Goal: Obtain resource: Download file/media

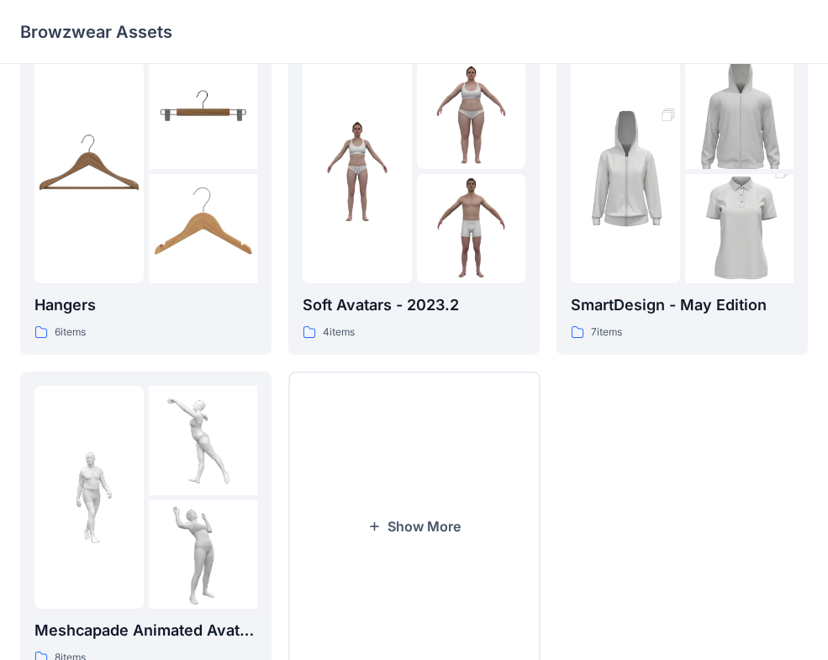
scroll to position [49, 0]
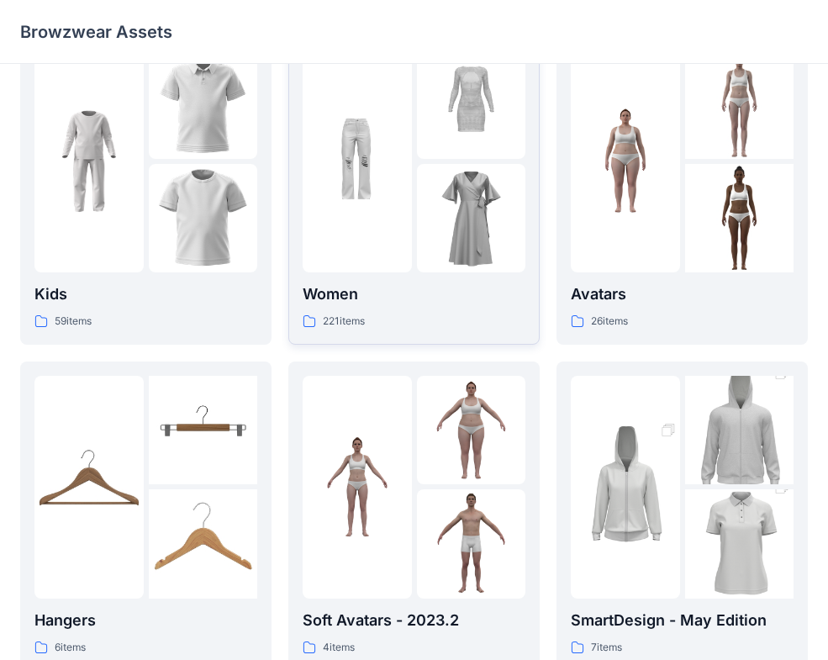
click at [407, 287] on p "Women" at bounding box center [413, 294] width 223 height 24
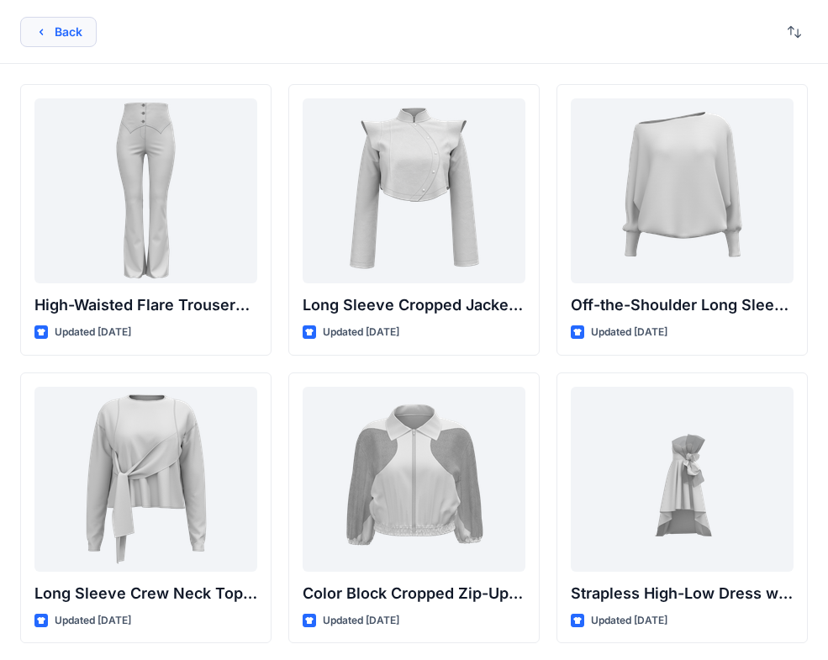
click at [45, 24] on button "Back" at bounding box center [58, 32] width 76 height 30
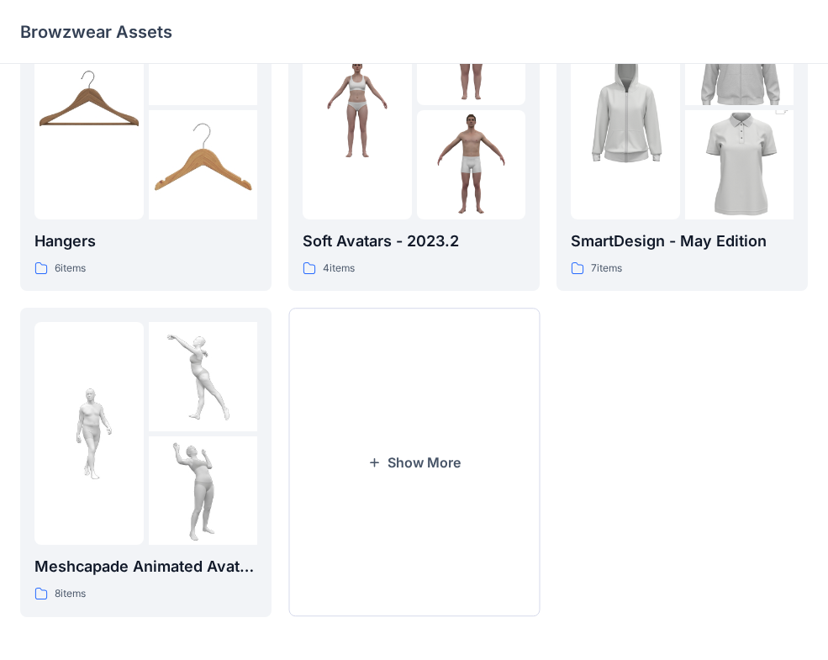
scroll to position [431, 0]
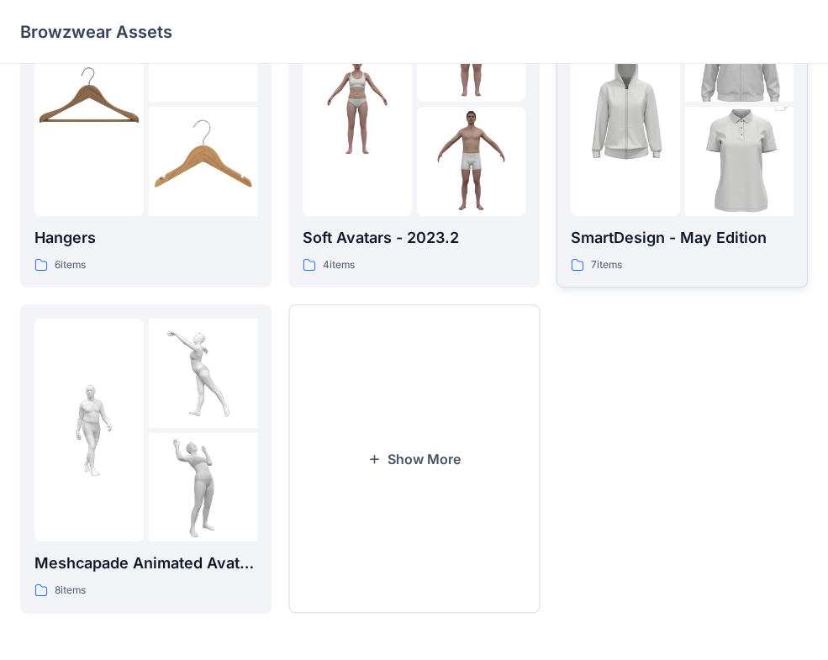
click at [615, 227] on p "SmartDesign - May Edition" at bounding box center [682, 238] width 223 height 24
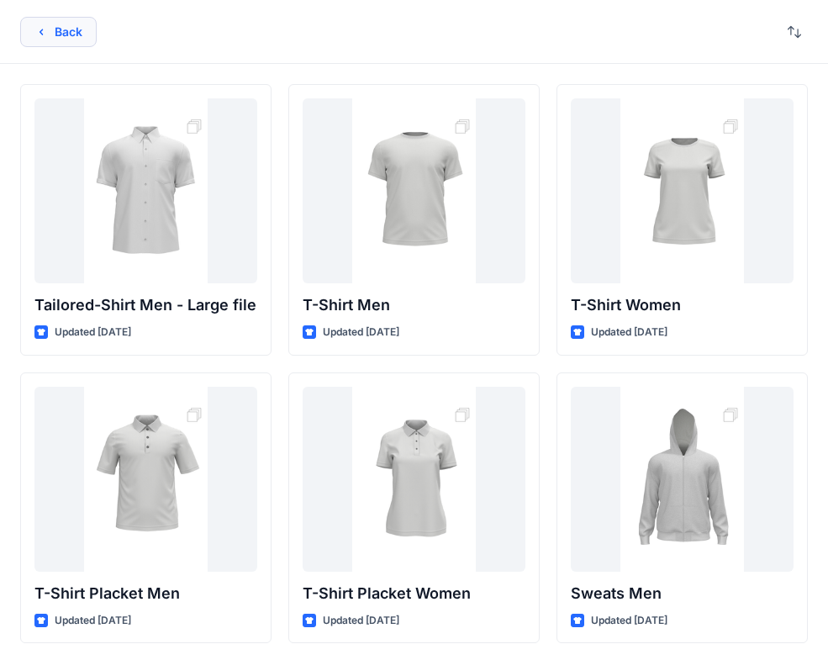
click at [41, 30] on icon "button" at bounding box center [40, 32] width 3 height 6
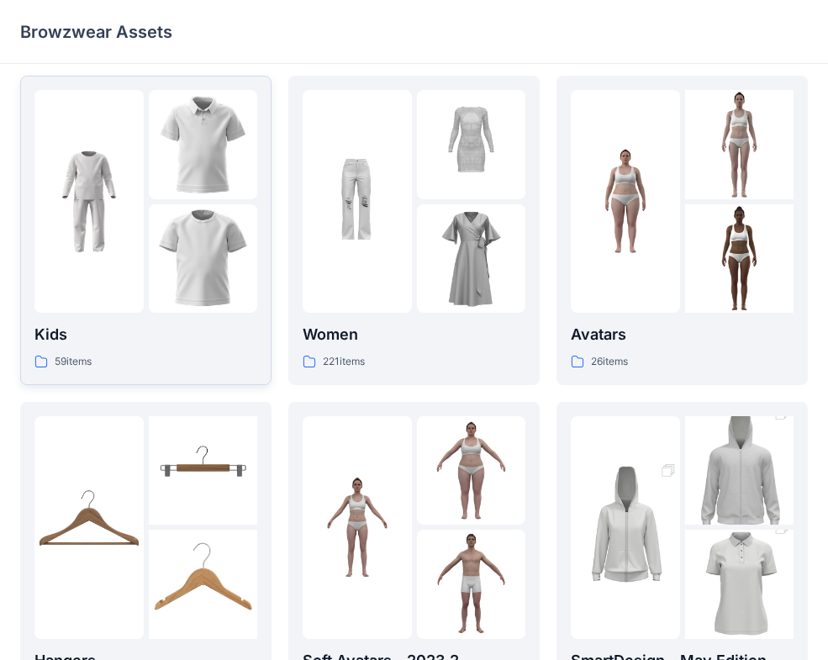
scroll to position [8, 0]
click at [219, 330] on p "Kids" at bounding box center [145, 335] width 223 height 24
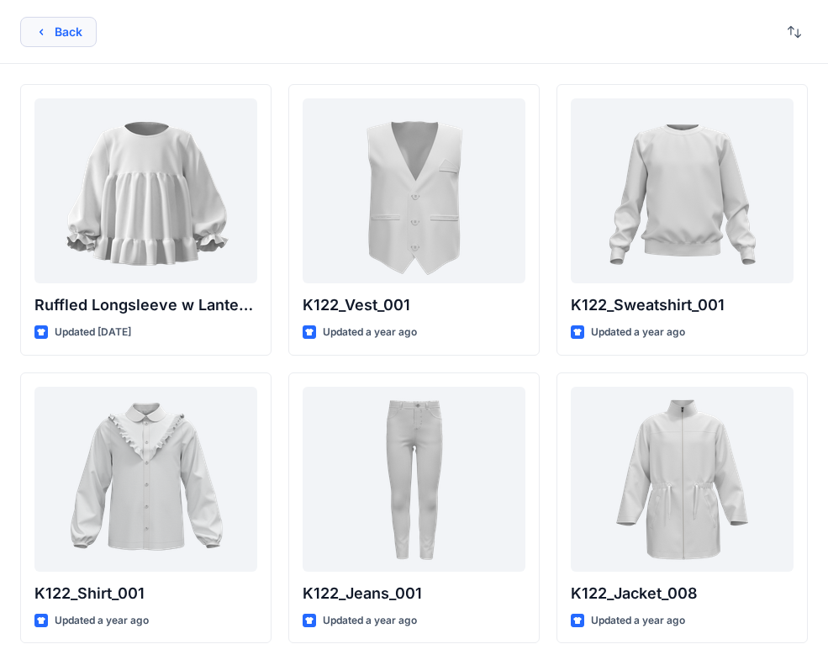
click at [66, 25] on button "Back" at bounding box center [58, 32] width 76 height 30
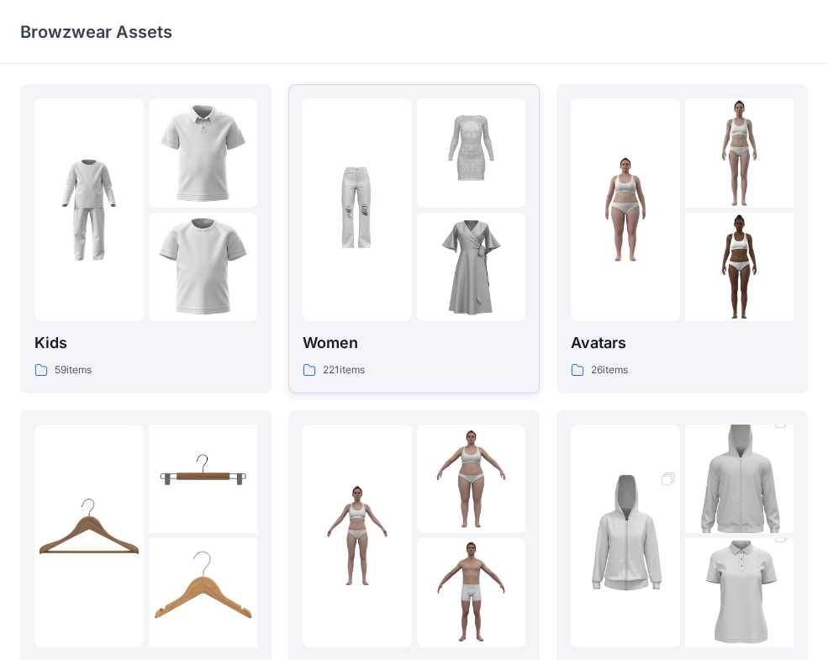
click at [465, 366] on div "221 items" at bounding box center [413, 370] width 223 height 18
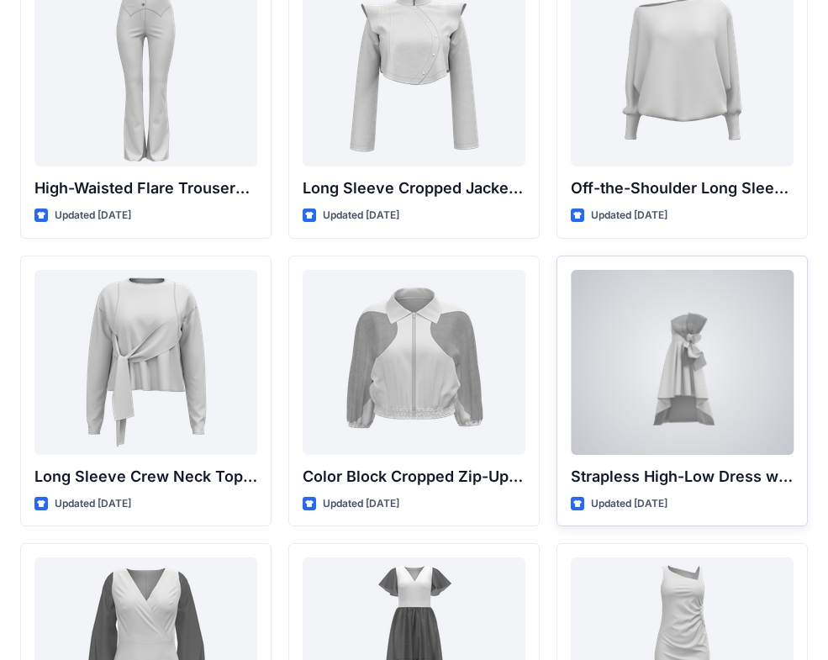
scroll to position [198, 0]
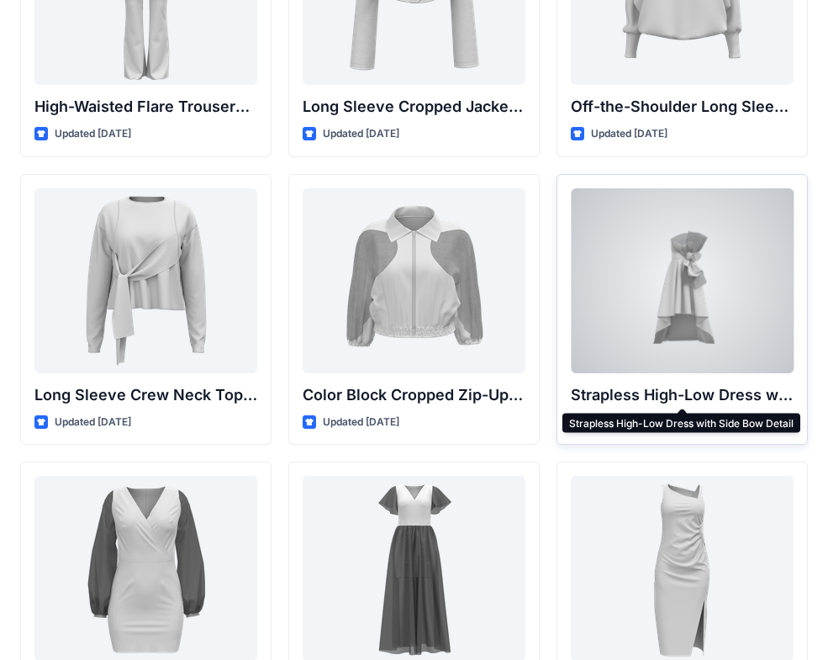
click at [690, 392] on p "Strapless High-Low Dress with Side Bow Detail" at bounding box center [682, 395] width 223 height 24
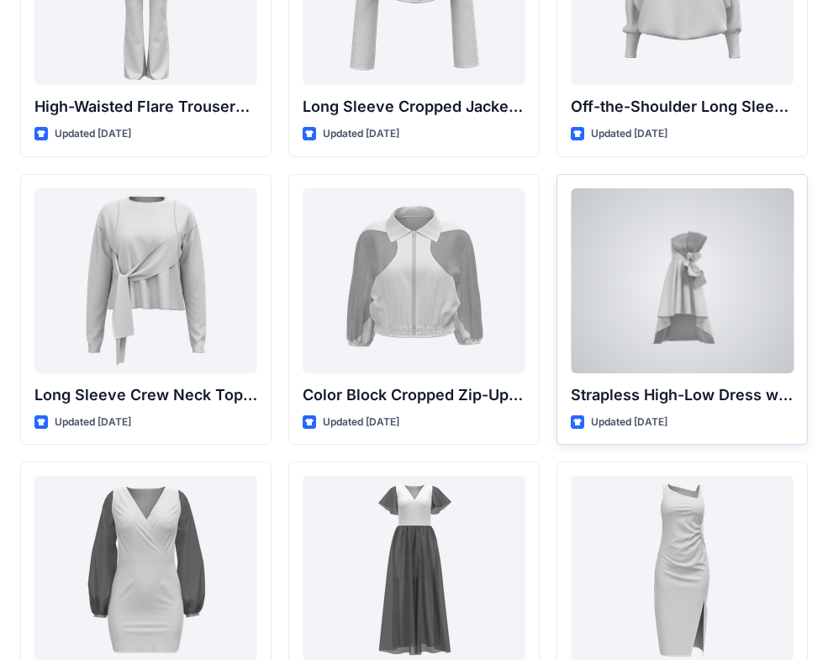
click at [670, 393] on p "Strapless High-Low Dress with Side Bow Detail" at bounding box center [682, 395] width 223 height 24
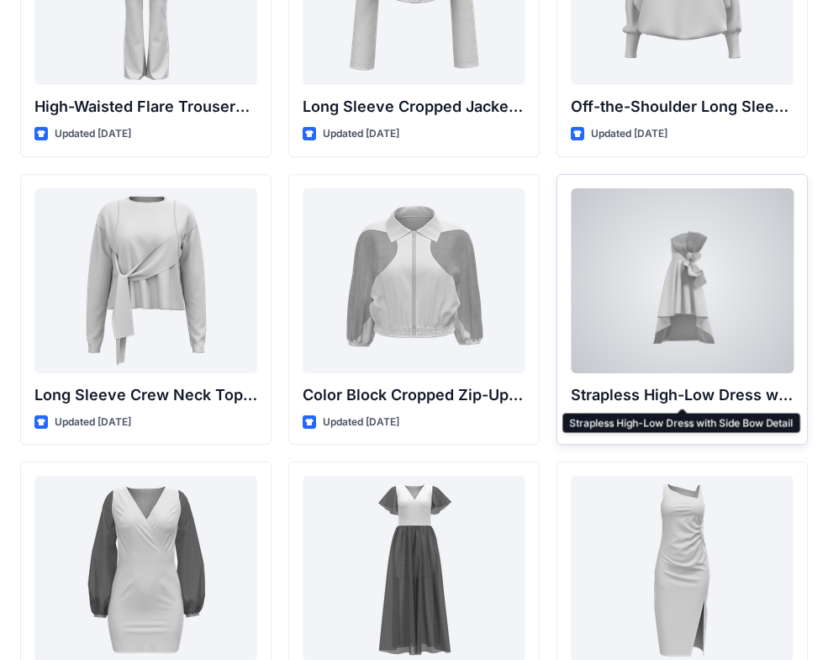
click at [665, 389] on p "Strapless High-Low Dress with Side Bow Detail" at bounding box center [682, 395] width 223 height 24
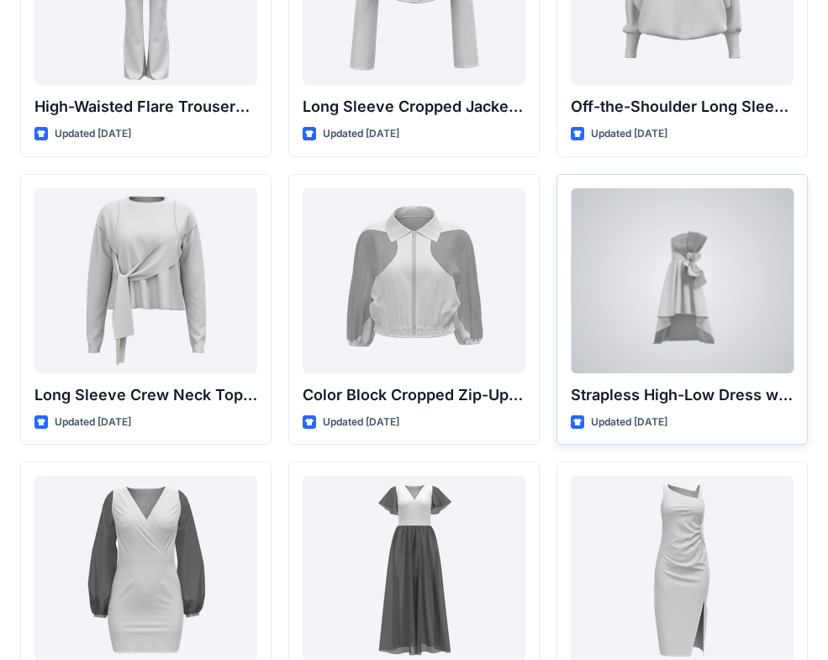
click at [634, 421] on p "Updated [DATE]" at bounding box center [629, 422] width 76 height 18
drag, startPoint x: 633, startPoint y: 420, endPoint x: 620, endPoint y: 413, distance: 14.3
click at [633, 421] on p "Updated [DATE]" at bounding box center [629, 422] width 76 height 18
click at [593, 273] on div at bounding box center [682, 280] width 223 height 185
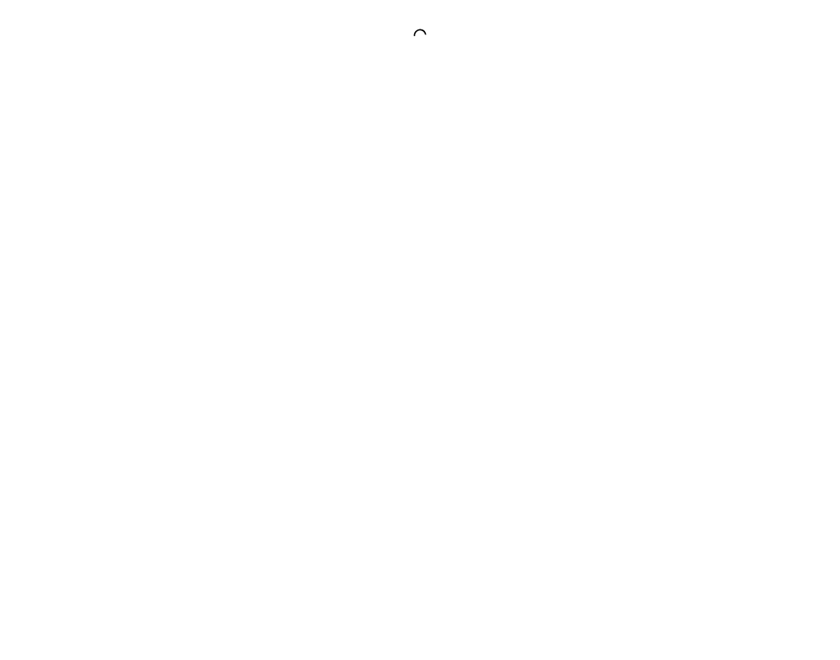
click at [595, 276] on div at bounding box center [420, 330] width 840 height 660
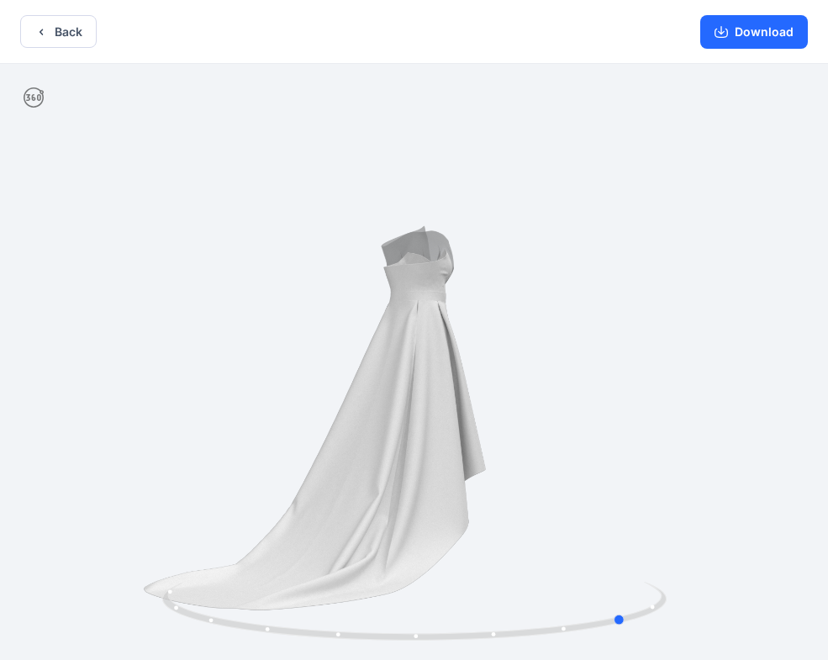
drag, startPoint x: 541, startPoint y: 407, endPoint x: 250, endPoint y: 395, distance: 291.8
click at [250, 395] on div at bounding box center [414, 363] width 828 height 599
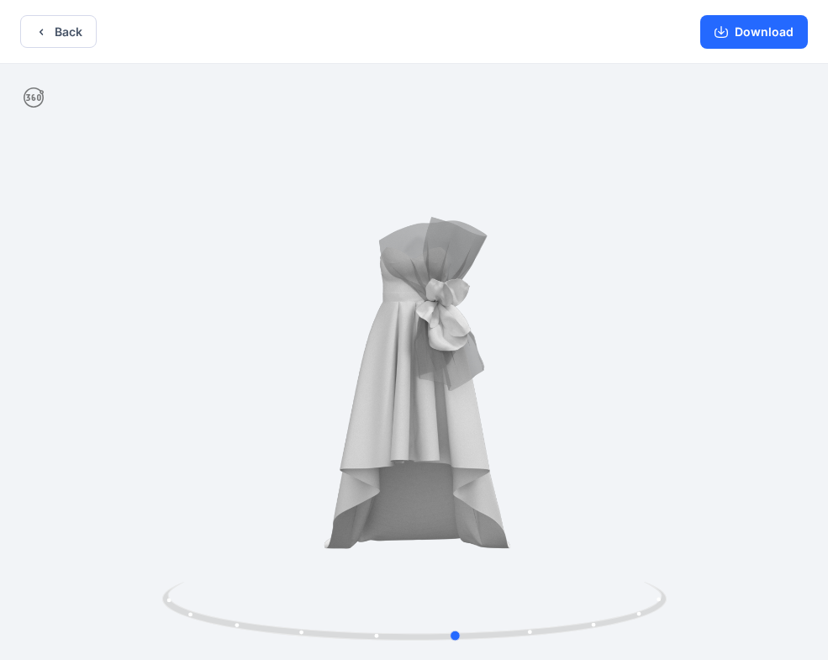
drag, startPoint x: 514, startPoint y: 429, endPoint x: 332, endPoint y: 420, distance: 182.5
click at [333, 420] on div at bounding box center [414, 363] width 828 height 599
click at [95, 30] on button "Back" at bounding box center [58, 31] width 76 height 33
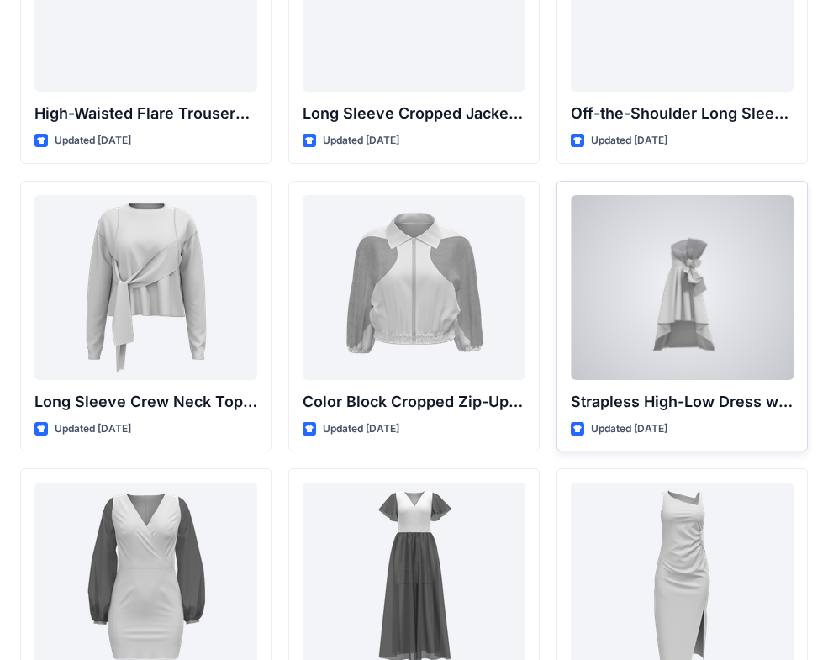
scroll to position [171, 0]
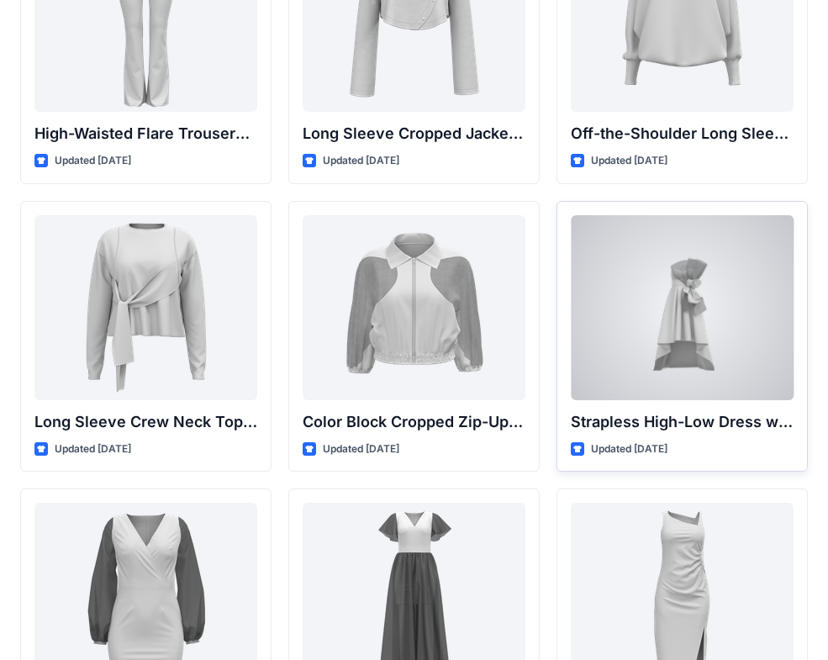
click at [731, 313] on div at bounding box center [682, 307] width 223 height 185
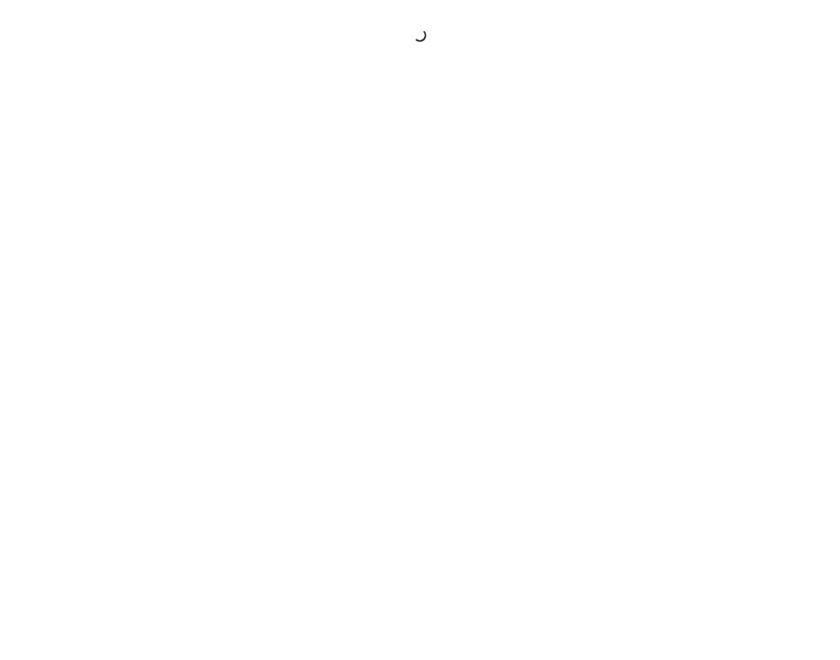
click at [731, 313] on div at bounding box center [420, 330] width 840 height 660
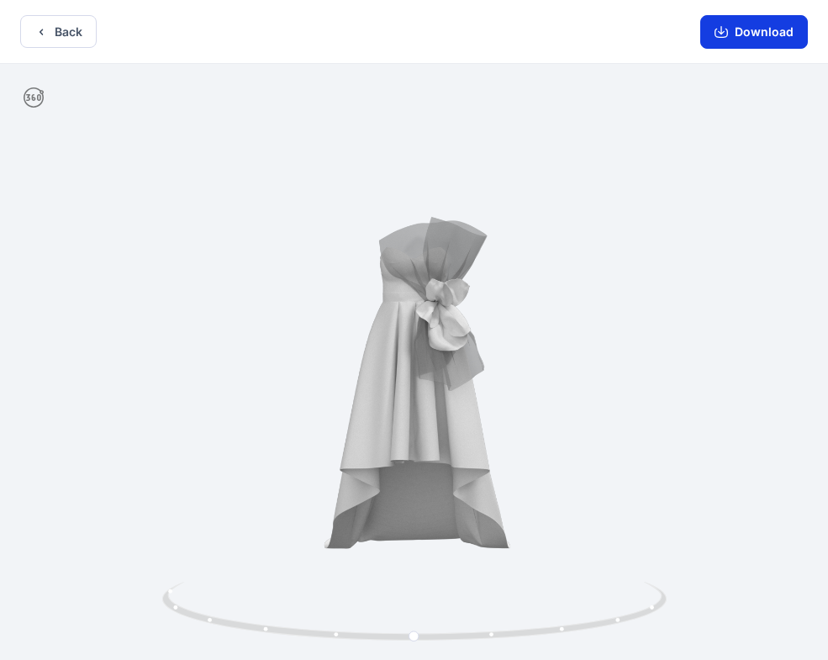
click at [790, 36] on button "Download" at bounding box center [754, 32] width 108 height 34
click at [728, 29] on icon "button" at bounding box center [720, 33] width 13 height 9
click at [58, 26] on button "Back" at bounding box center [58, 31] width 76 height 33
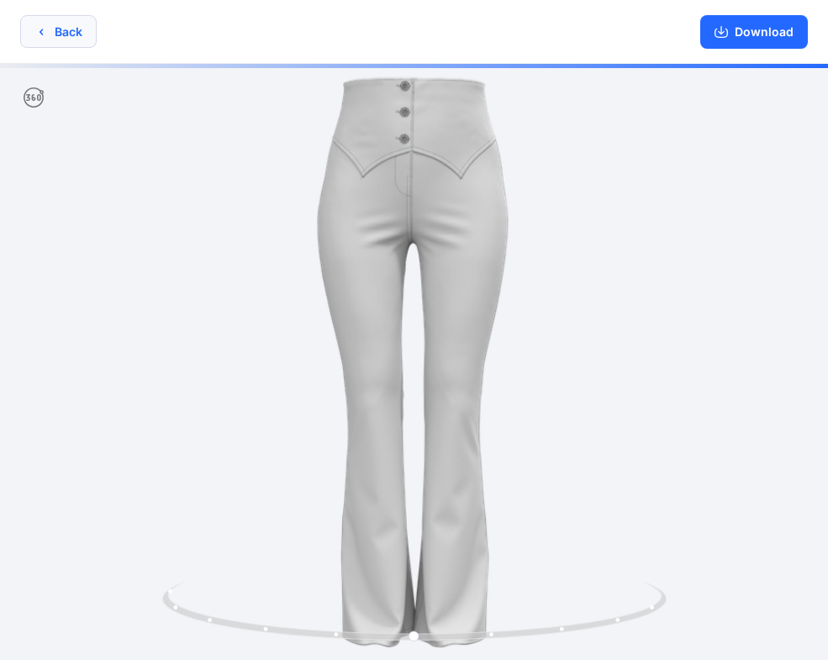
click at [60, 24] on button "Back" at bounding box center [58, 31] width 76 height 33
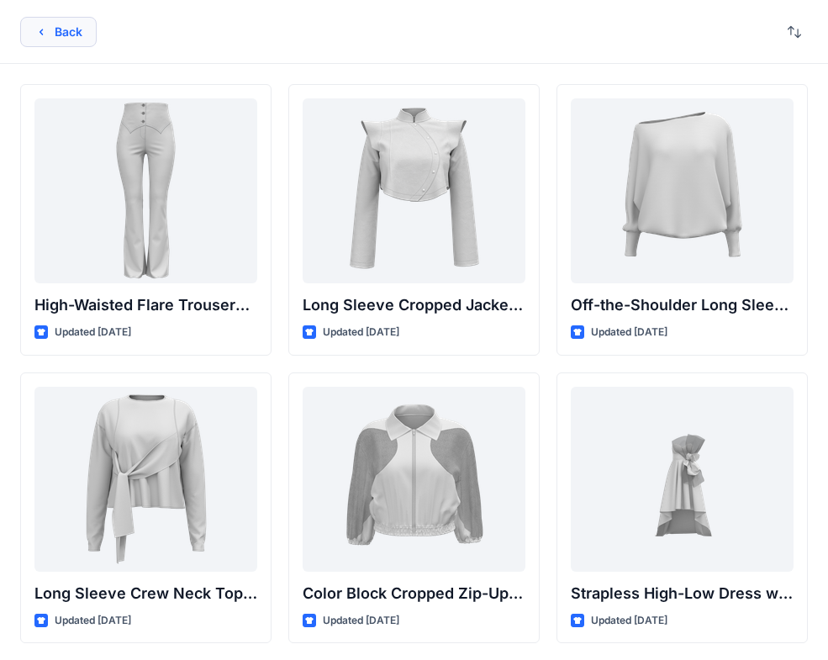
click at [78, 35] on button "Back" at bounding box center [58, 32] width 76 height 30
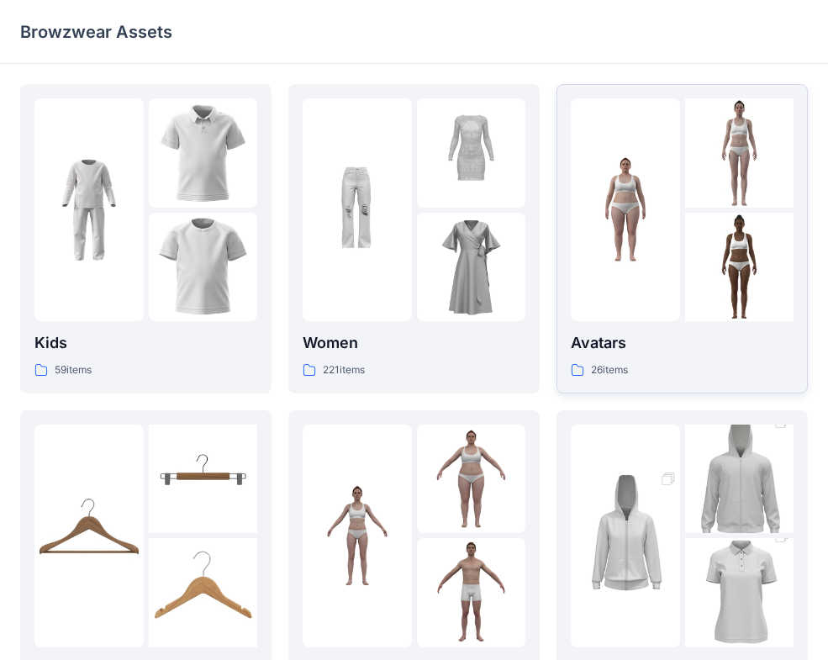
click at [612, 343] on p "Avatars" at bounding box center [682, 343] width 223 height 24
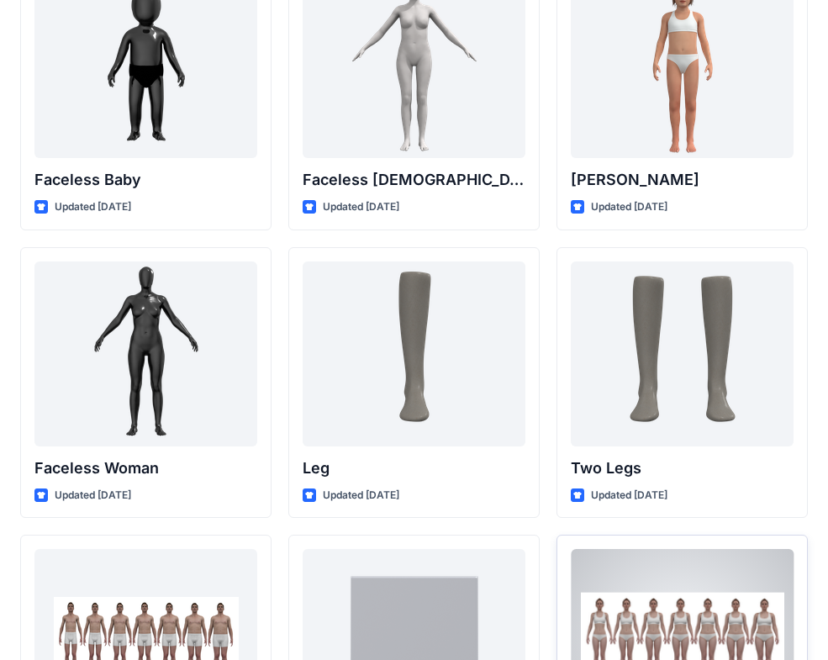
scroll to position [1639, 0]
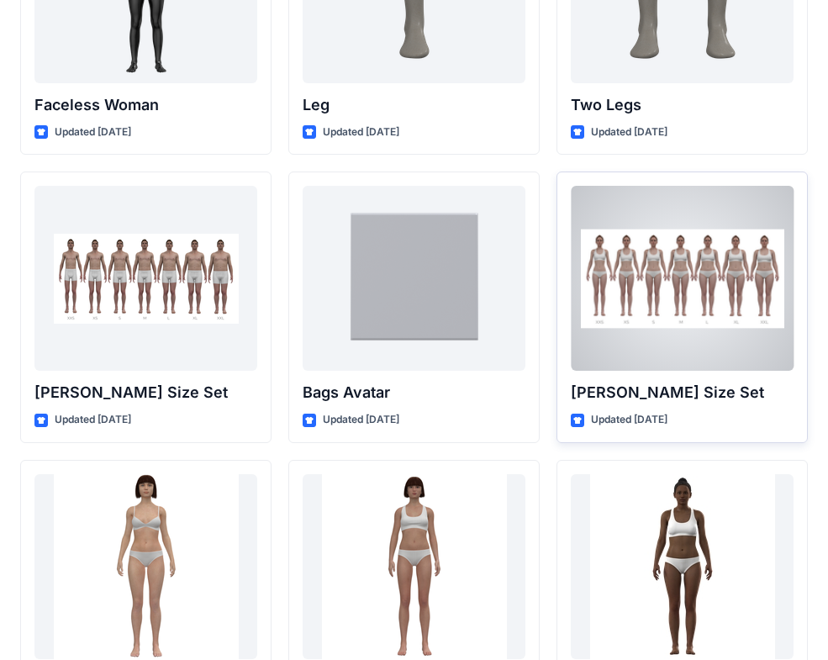
click at [634, 298] on div at bounding box center [682, 278] width 223 height 185
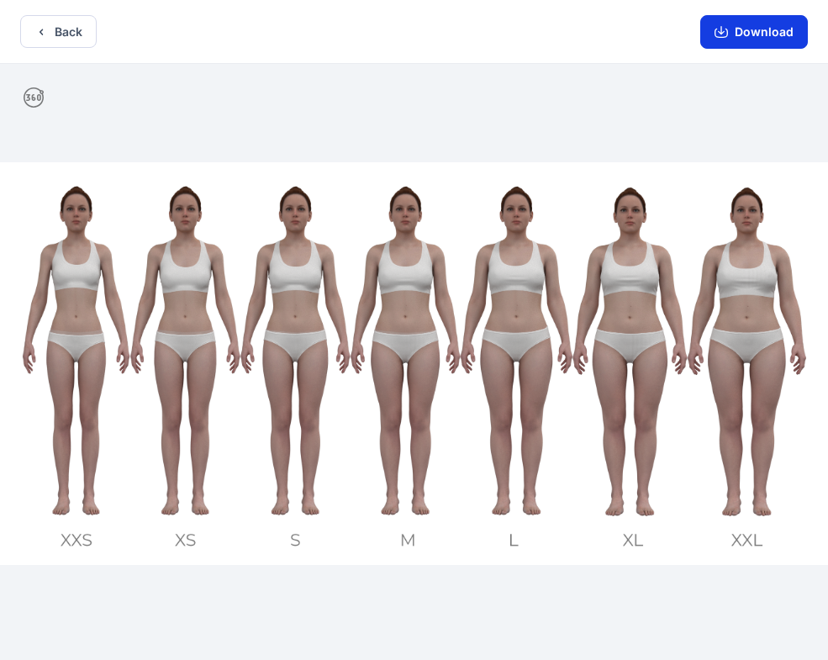
click at [746, 30] on button "Download" at bounding box center [754, 32] width 108 height 34
click at [745, 31] on button "Download" at bounding box center [754, 32] width 108 height 34
click at [728, 26] on icon "button" at bounding box center [720, 31] width 13 height 13
click at [729, 33] on button "Download" at bounding box center [754, 32] width 108 height 34
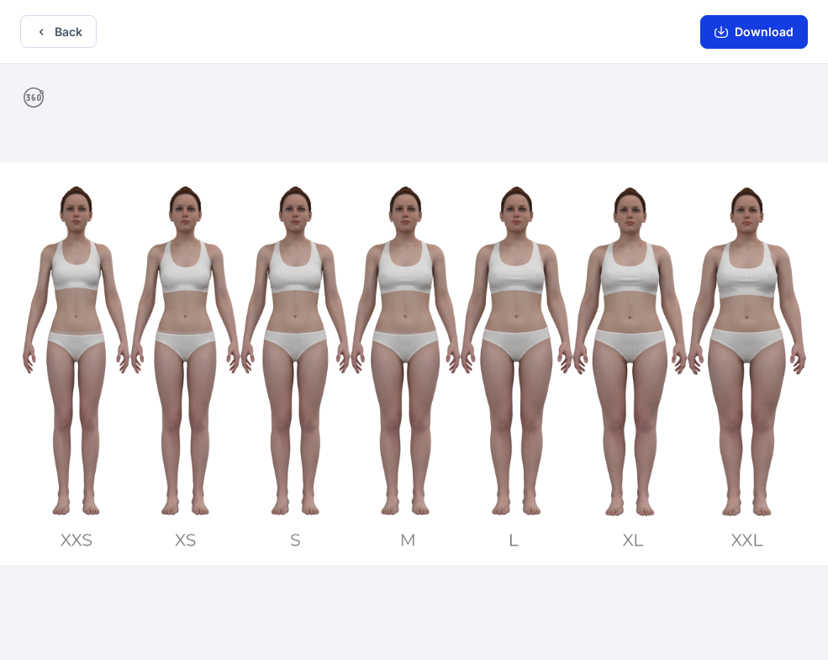
click at [729, 32] on button "Download" at bounding box center [754, 32] width 108 height 34
